Goal: Transaction & Acquisition: Purchase product/service

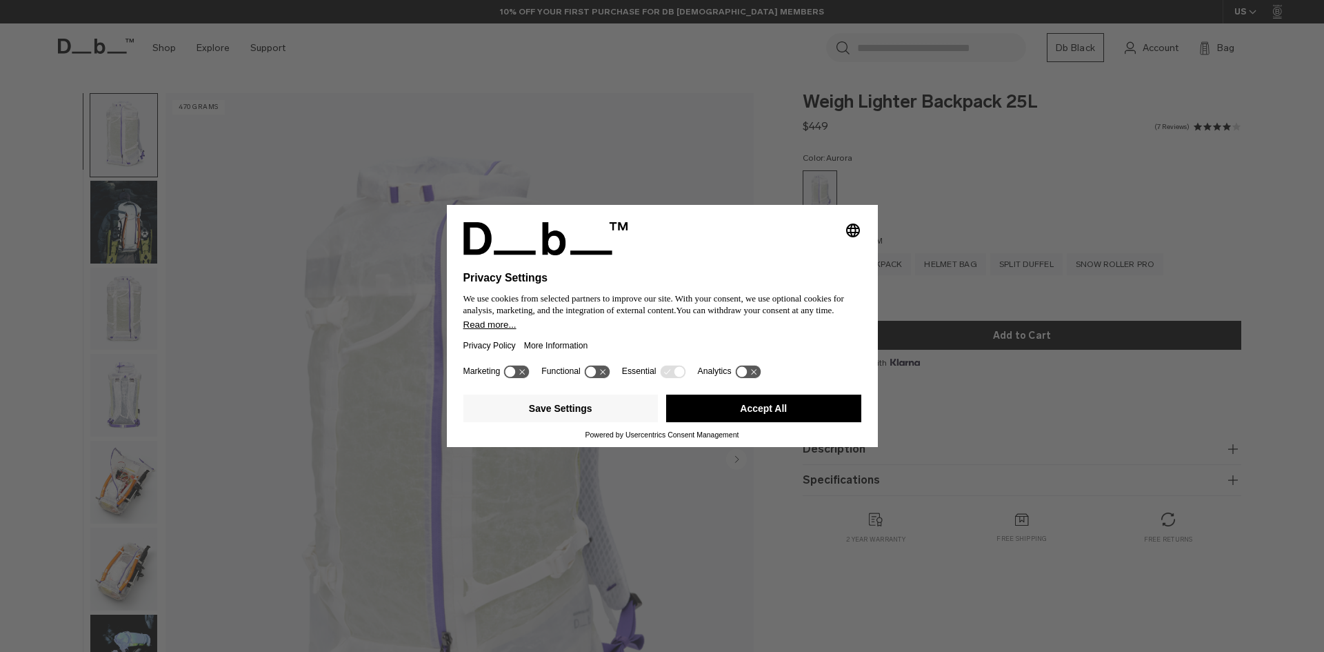
click at [981, 211] on div "Selecting an option will immediately change the language Privacy Settings We us…" at bounding box center [662, 326] width 1324 height 652
click at [605, 370] on icon at bounding box center [603, 372] width 6 height 6
click at [605, 370] on icon at bounding box center [604, 371] width 10 height 10
click at [600, 413] on button "Save Settings" at bounding box center [560, 409] width 195 height 28
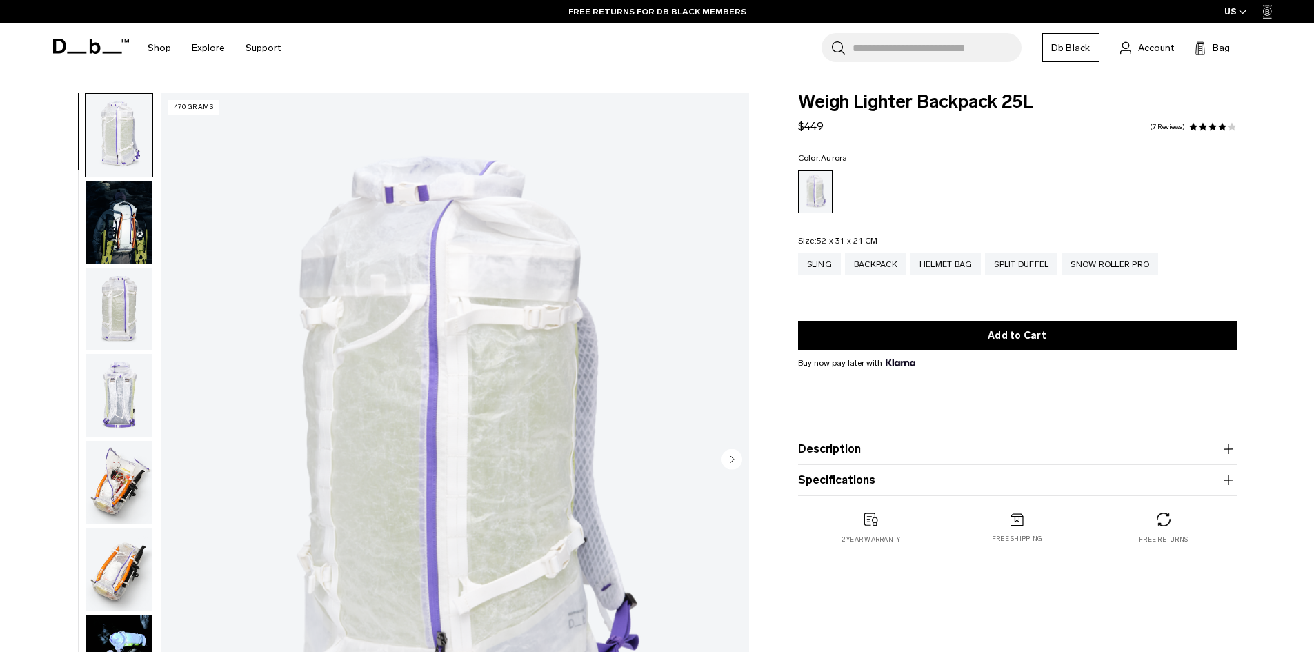
click at [101, 207] on img "button" at bounding box center [119, 222] width 67 height 83
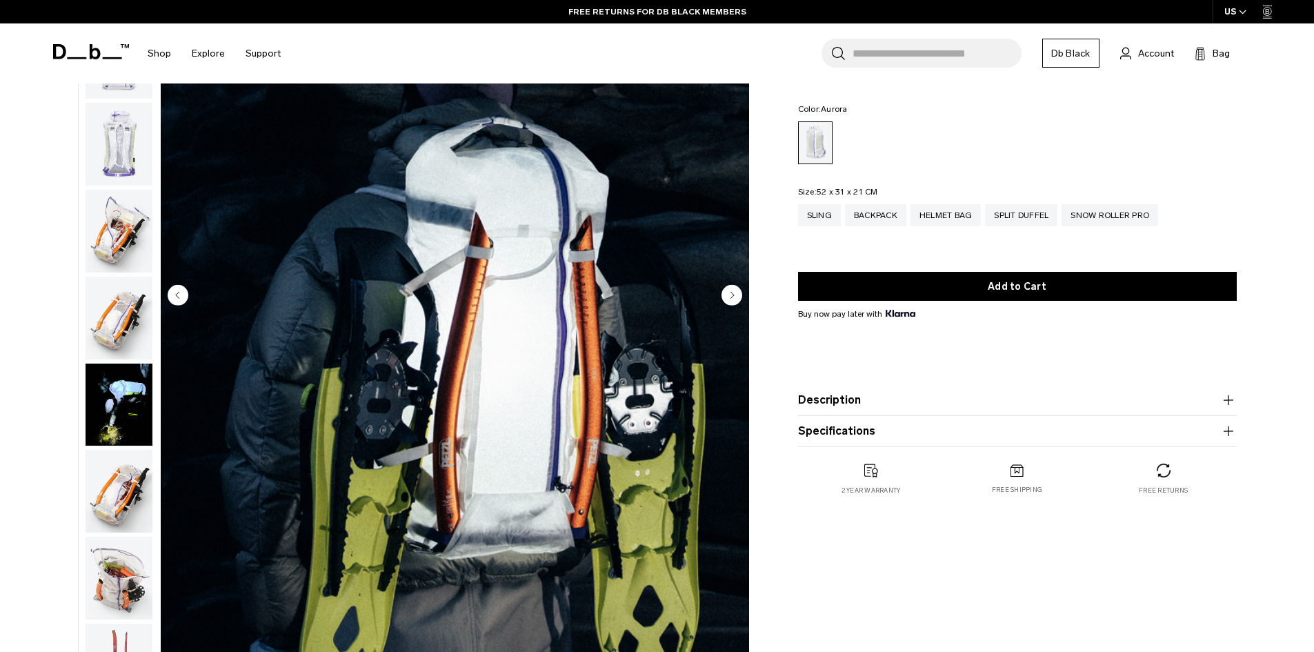
scroll to position [69, 0]
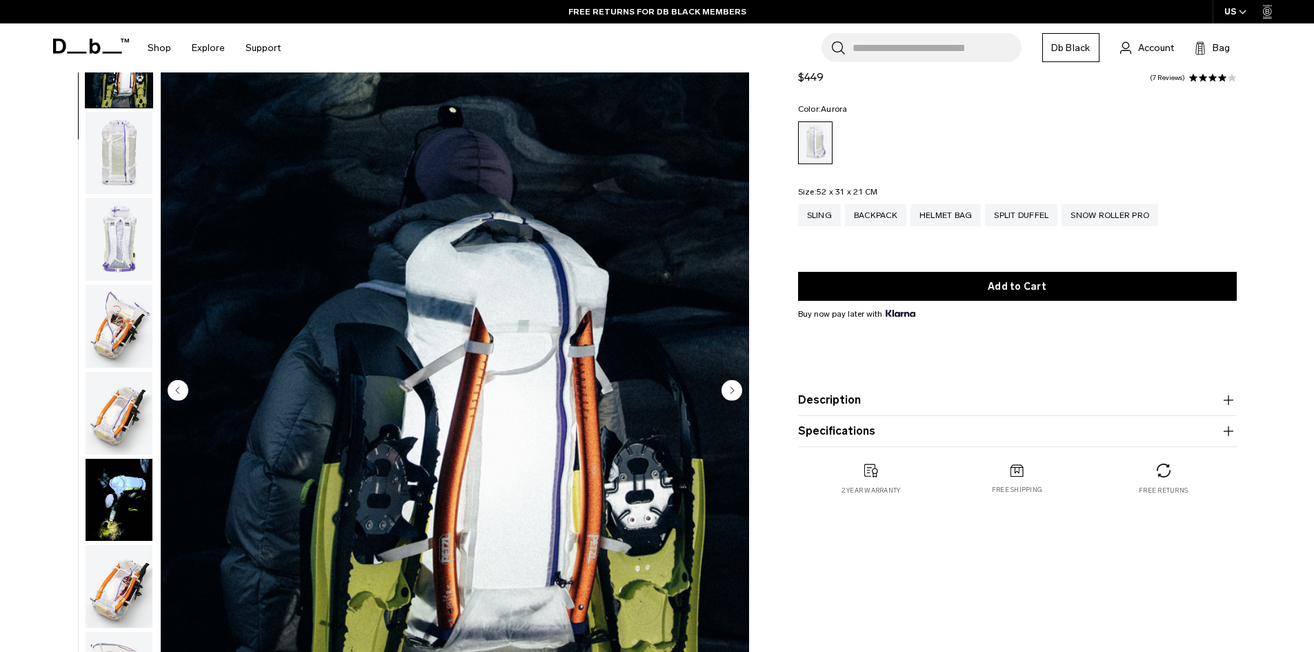
click at [127, 246] on img "button" at bounding box center [119, 239] width 67 height 83
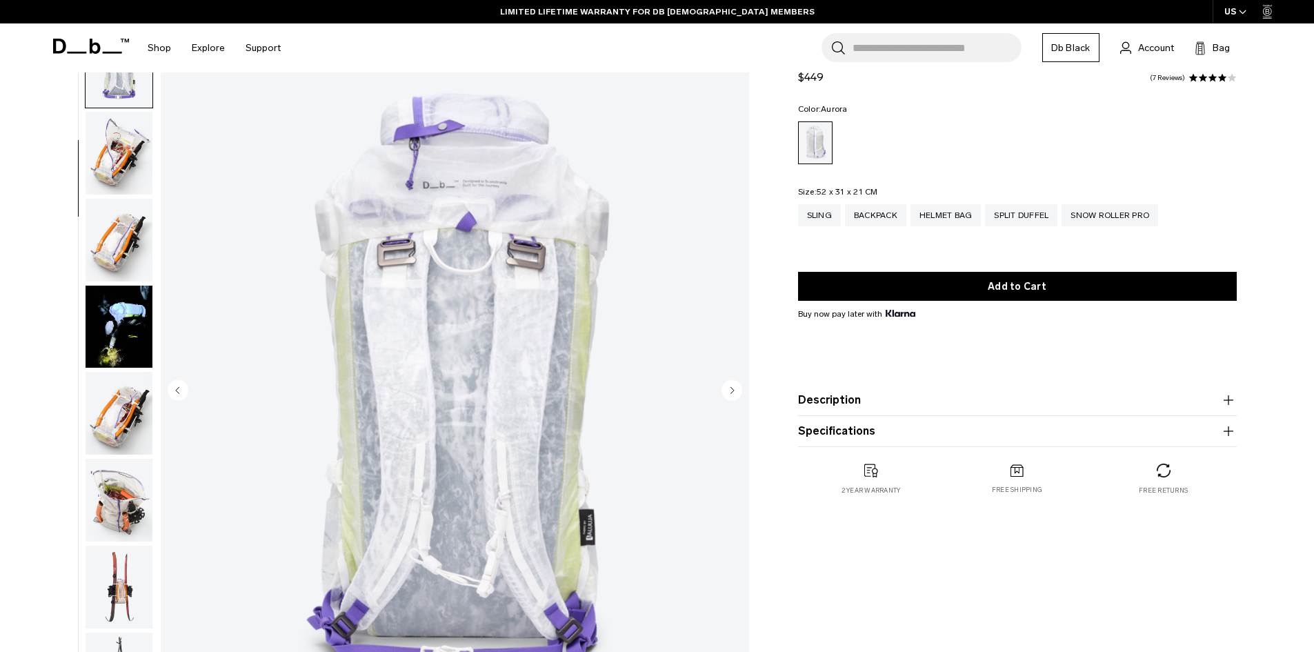
click at [114, 295] on img "button" at bounding box center [119, 327] width 67 height 83
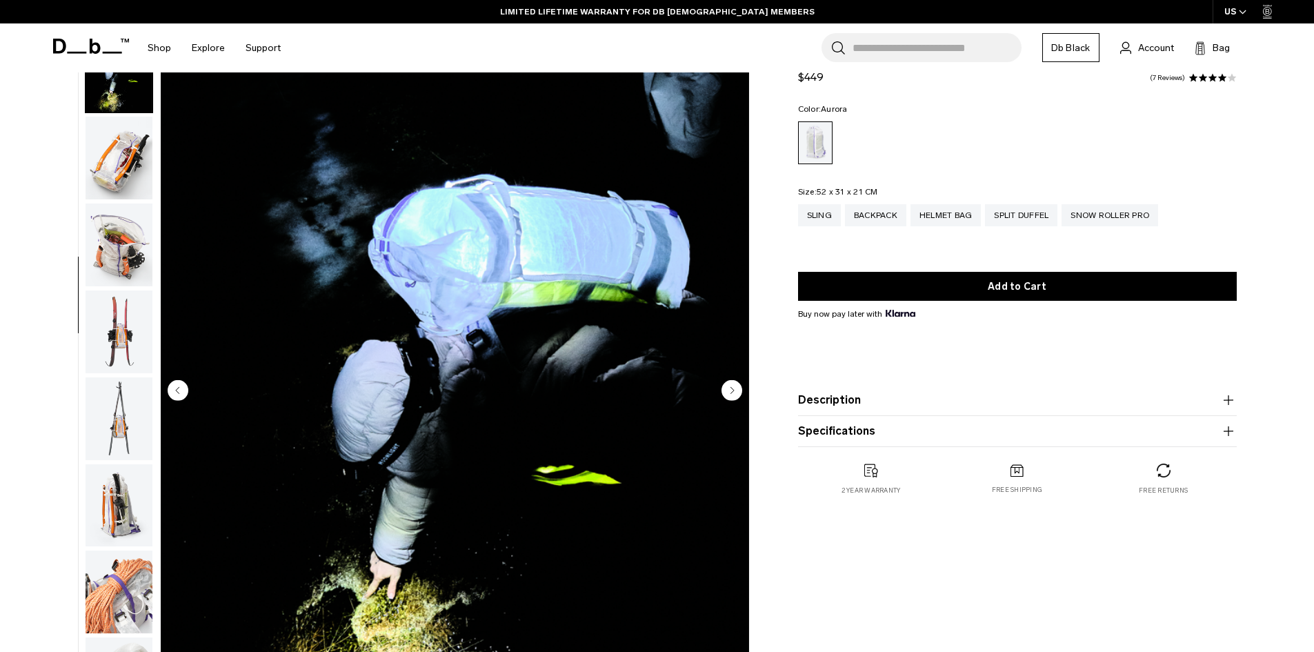
scroll to position [521, 0]
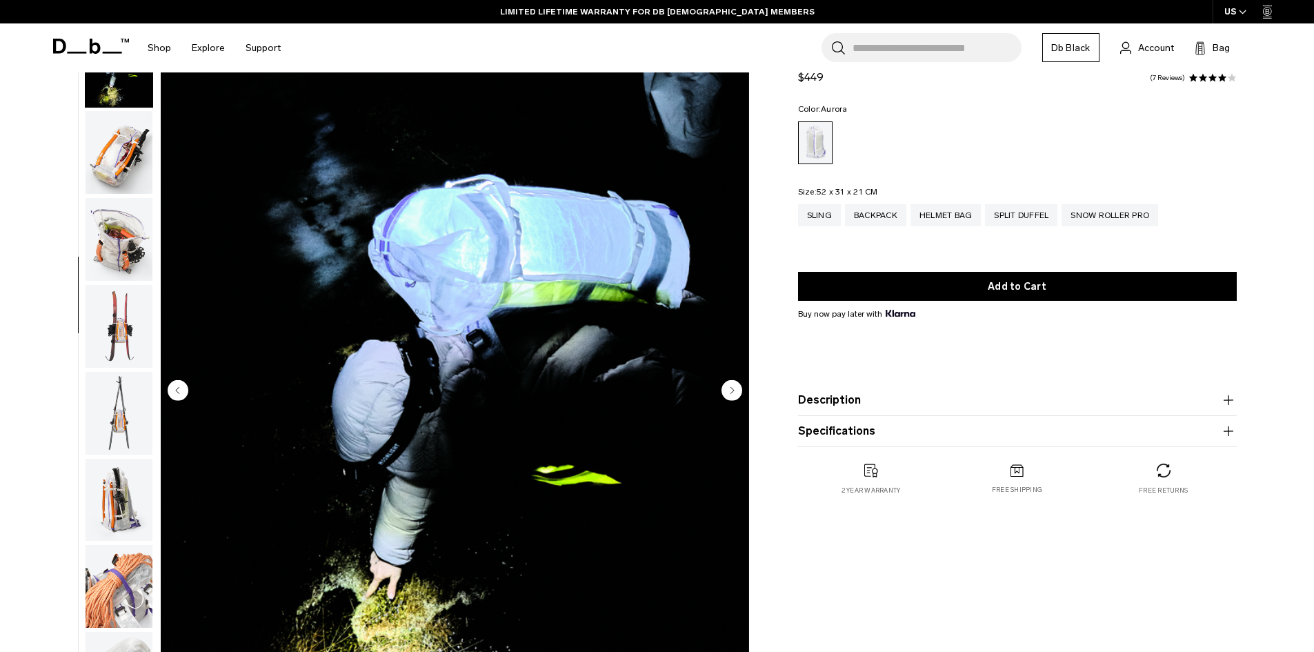
click at [125, 167] on img "button" at bounding box center [119, 152] width 67 height 83
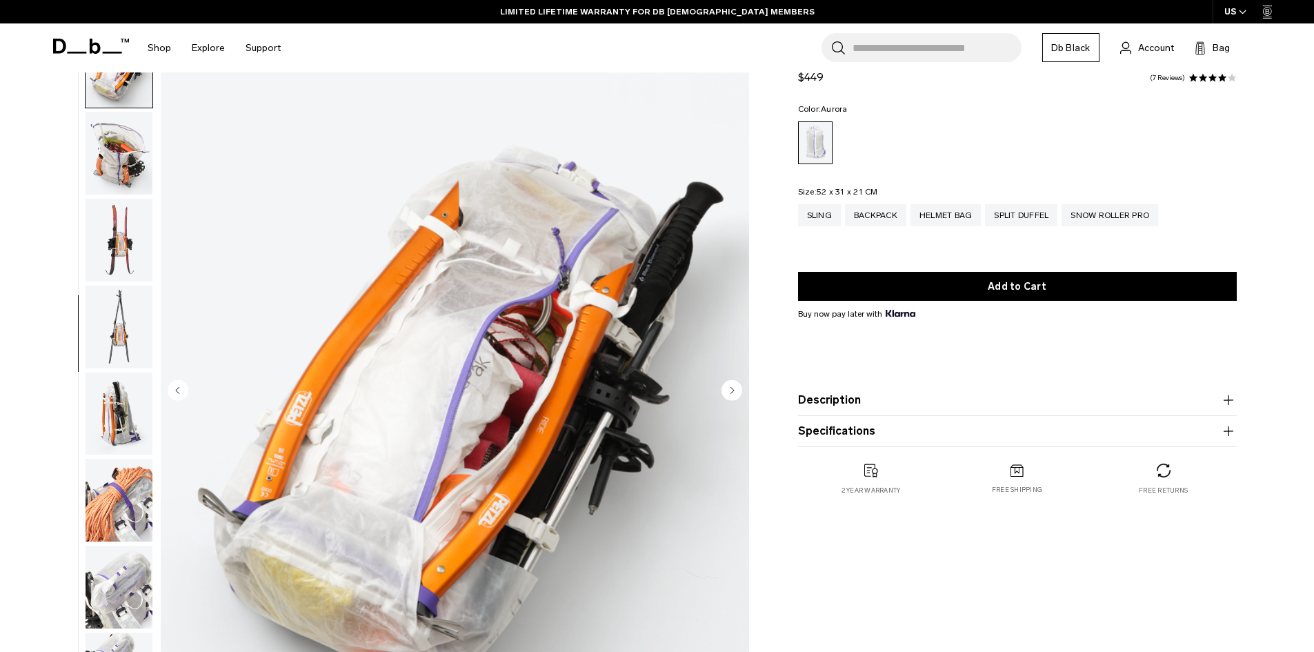
click at [130, 190] on img "button" at bounding box center [119, 153] width 67 height 83
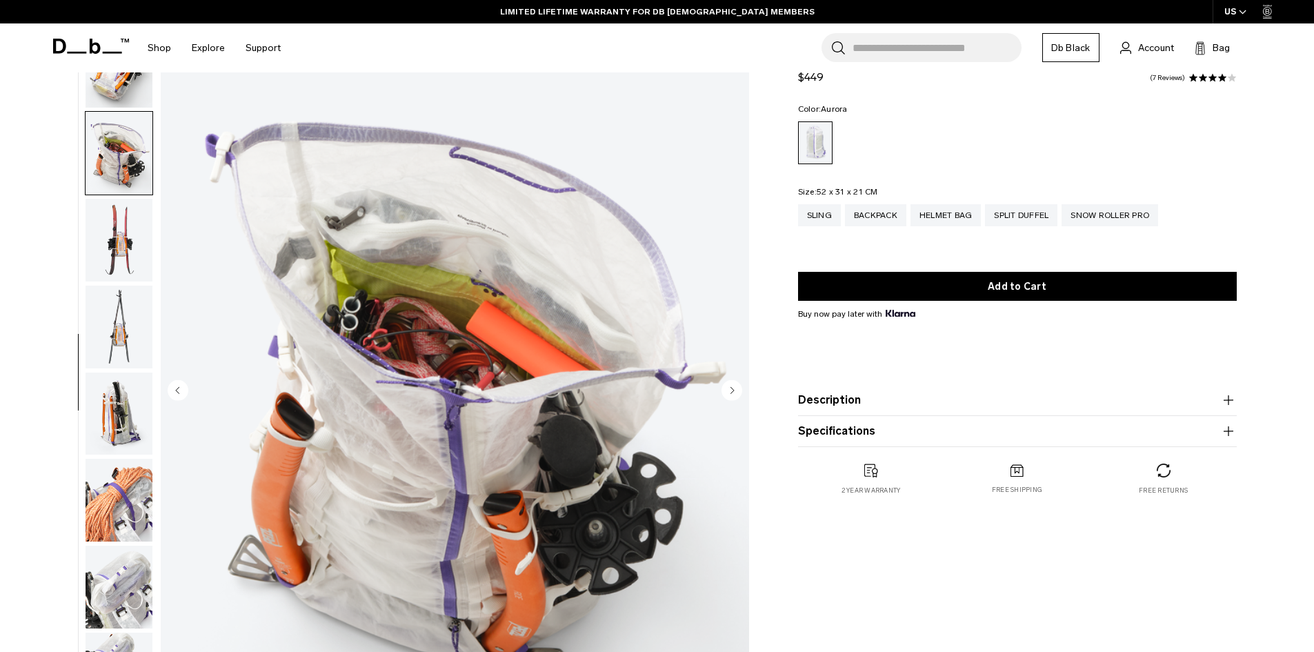
scroll to position [694, 0]
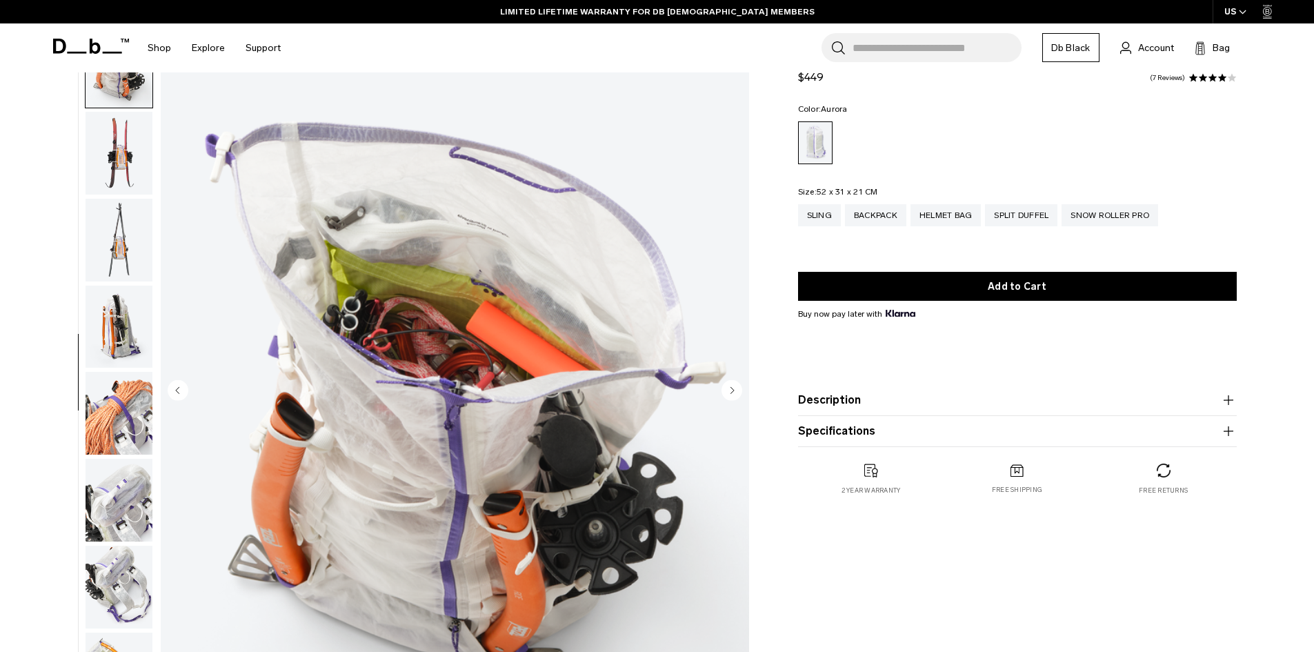
click at [118, 390] on img "button" at bounding box center [119, 413] width 67 height 83
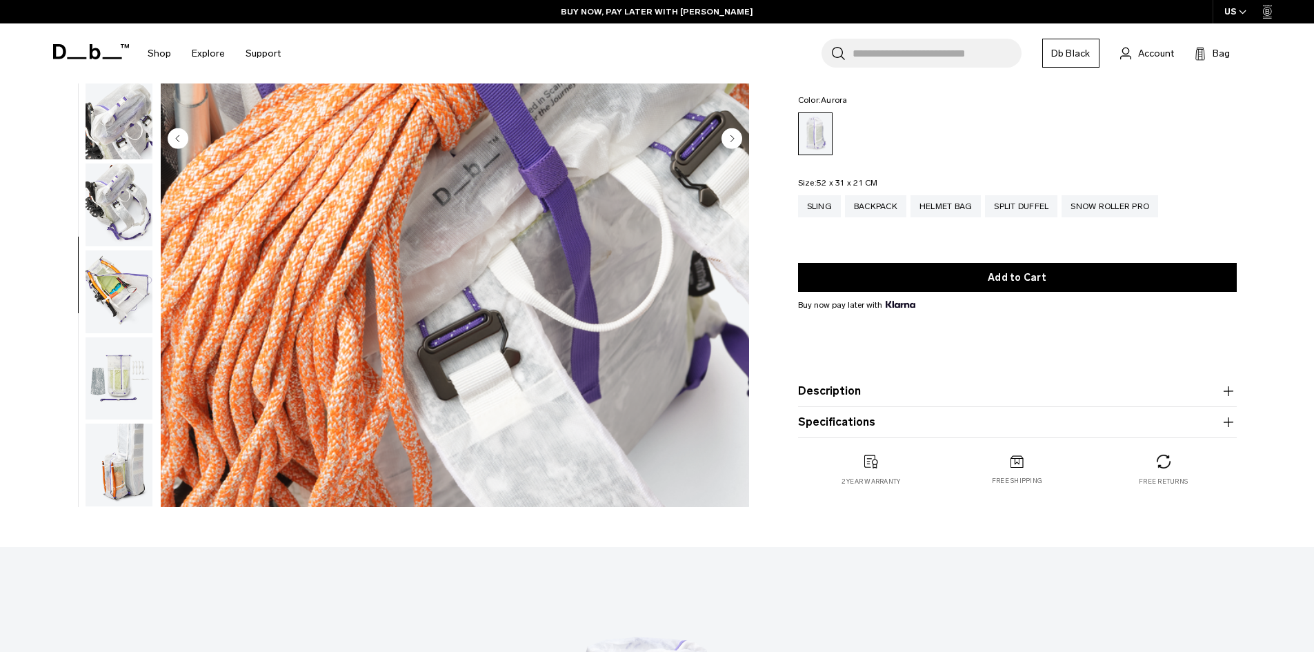
scroll to position [345, 0]
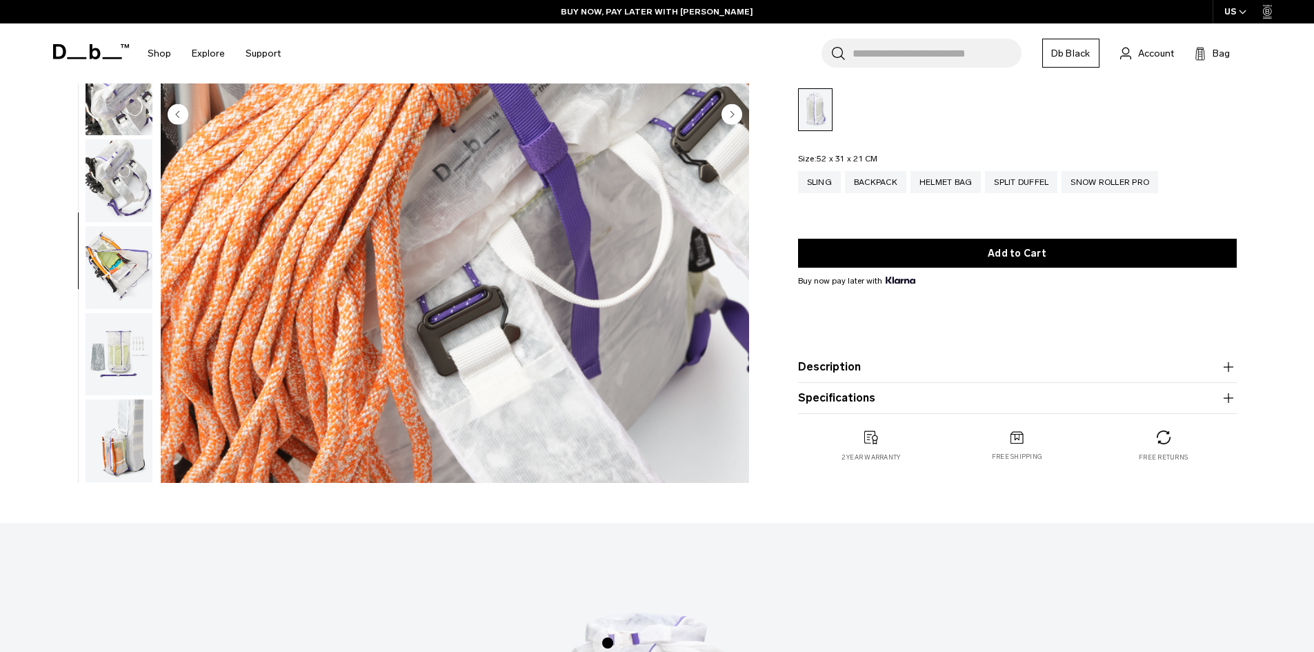
click at [136, 423] on img "button" at bounding box center [119, 440] width 67 height 83
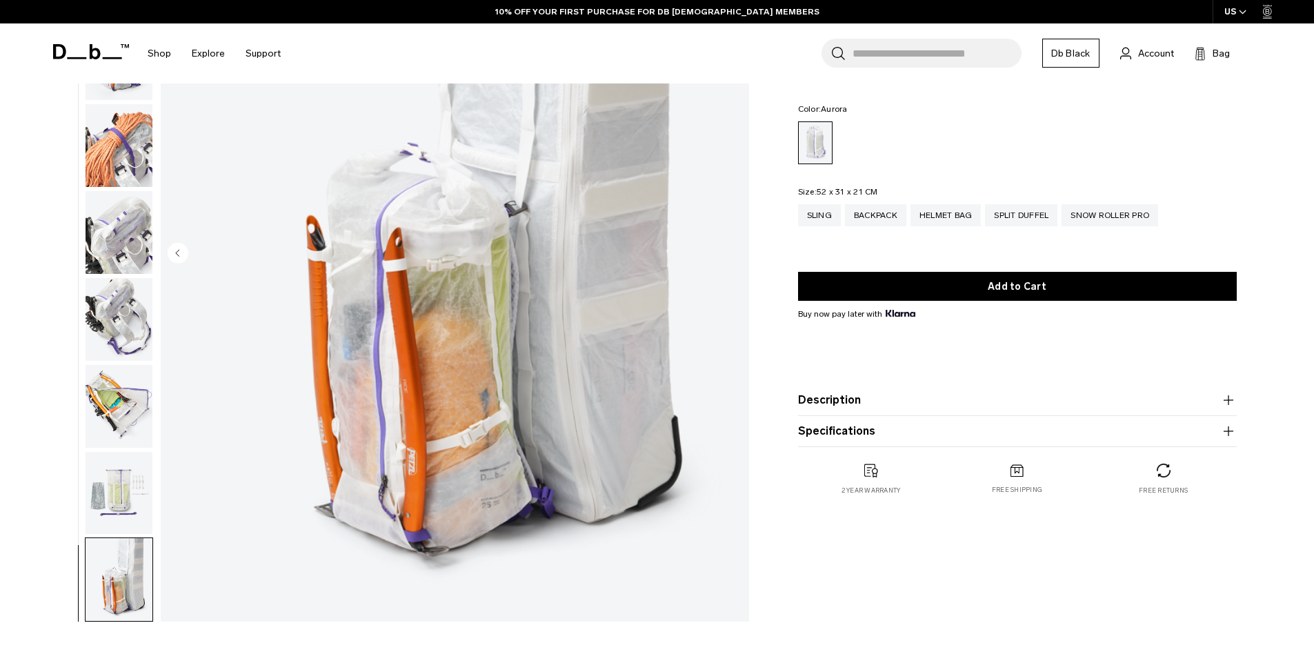
scroll to position [207, 0]
click at [105, 419] on img "button" at bounding box center [119, 405] width 67 height 83
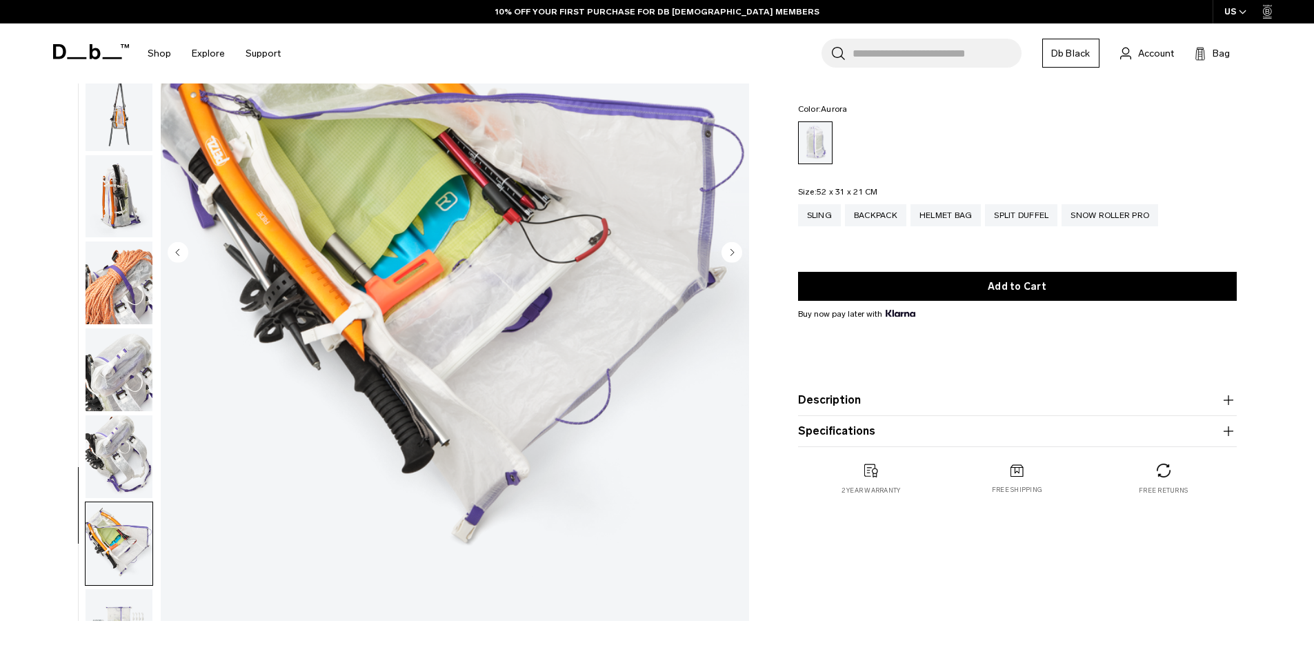
scroll to position [69, 0]
